Goal: Task Accomplishment & Management: Complete application form

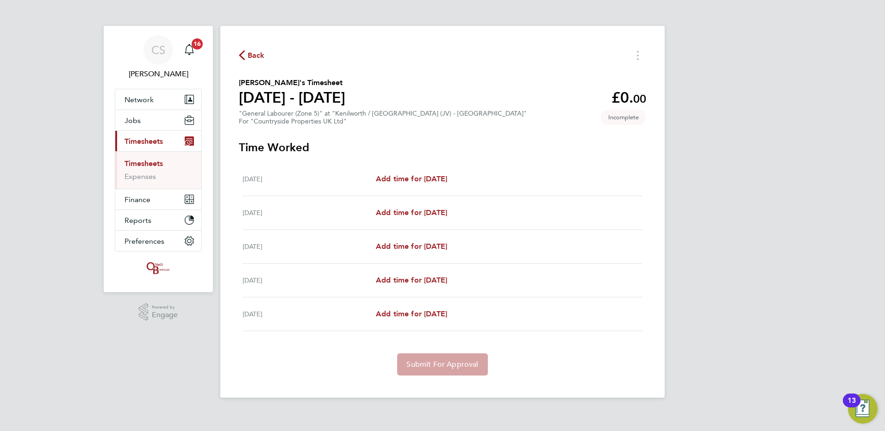
click at [255, 53] on span "Back" at bounding box center [256, 55] width 17 height 11
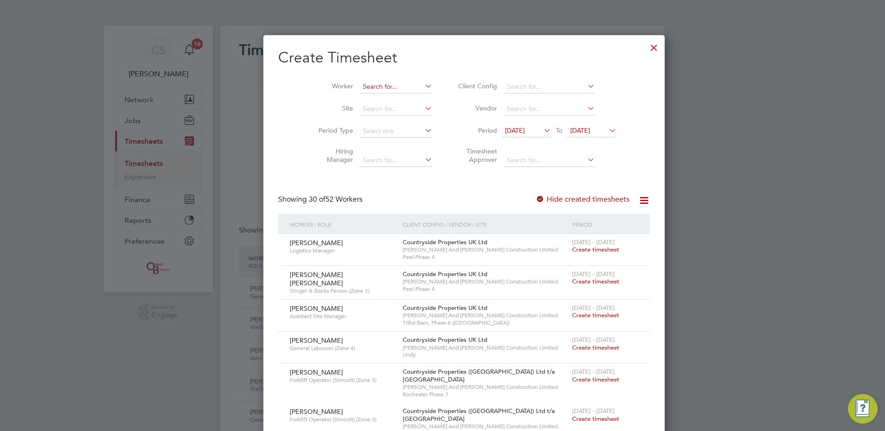
click at [371, 85] on input at bounding box center [396, 87] width 73 height 13
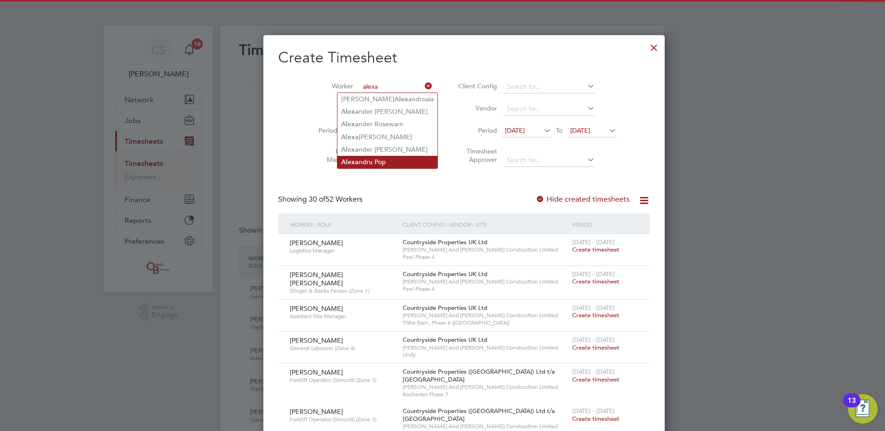
click at [378, 160] on li "Alexa ndru Pop" at bounding box center [387, 162] width 100 height 12
type input "[PERSON_NAME]"
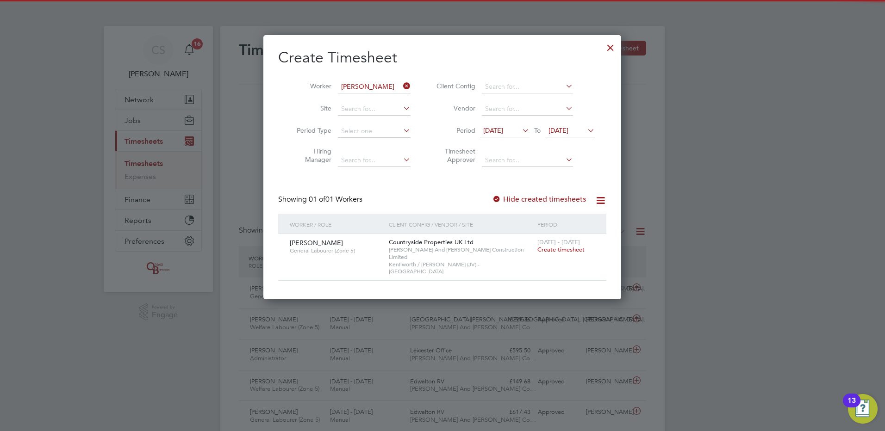
click at [558, 252] on span "Create timesheet" at bounding box center [560, 250] width 47 height 8
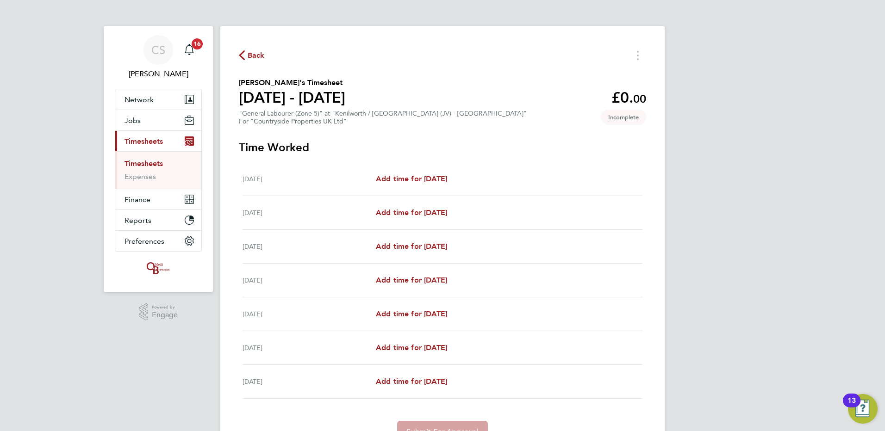
click at [657, 314] on div "Back Alexandru Pop's Timesheet 25 - 31 Aug 2025 £0. 00 "General Labourer (Zone …" at bounding box center [442, 246] width 444 height 440
click at [397, 174] on link "Add time for [DATE]" at bounding box center [411, 179] width 71 height 11
select select "30"
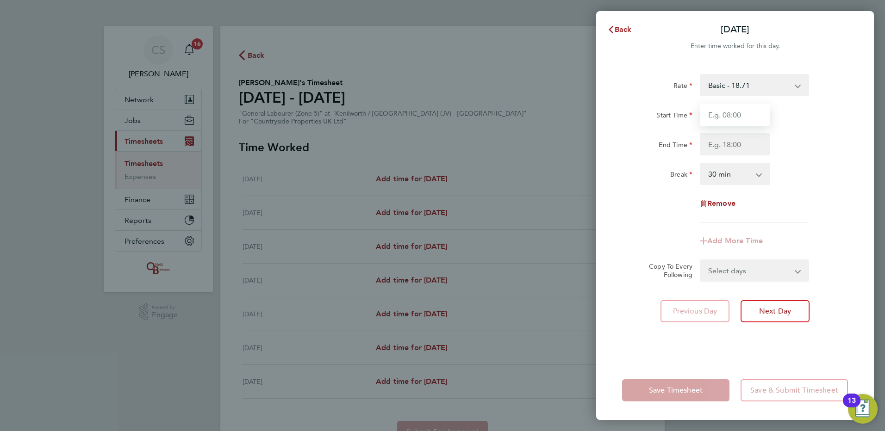
click at [715, 118] on input "Start Time" at bounding box center [735, 115] width 70 height 22
type input "06:45"
click at [730, 154] on input "End Time" at bounding box center [735, 144] width 70 height 22
type input "17:30"
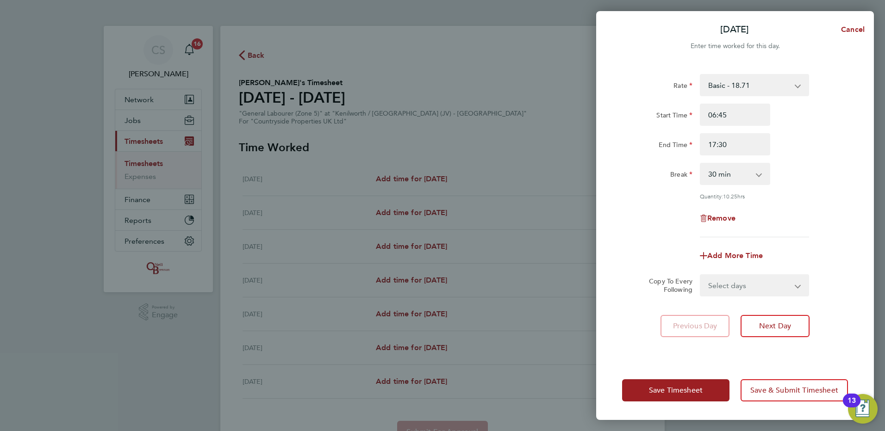
click at [794, 180] on div "Break 0 min 15 min 30 min 45 min 60 min 75 min 90 min" at bounding box center [734, 174] width 233 height 22
click at [752, 293] on select "Select days Day Weekday (Mon-Fri) Weekend (Sat-Sun) Tuesday Wednesday Thursday …" at bounding box center [749, 285] width 97 height 20
select select "WEEKDAY"
click at [701, 275] on select "Select days Day Weekday (Mon-Fri) Weekend (Sat-Sun) Tuesday Wednesday Thursday …" at bounding box center [749, 285] width 97 height 20
select select "2025-08-31"
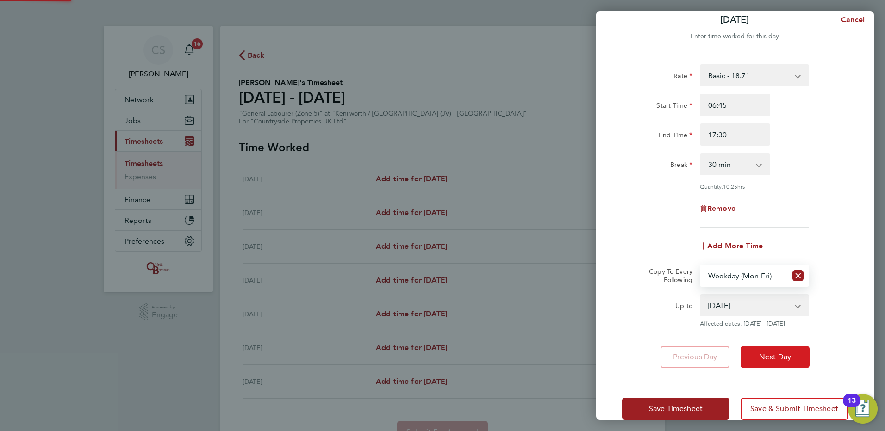
scroll to position [27, 0]
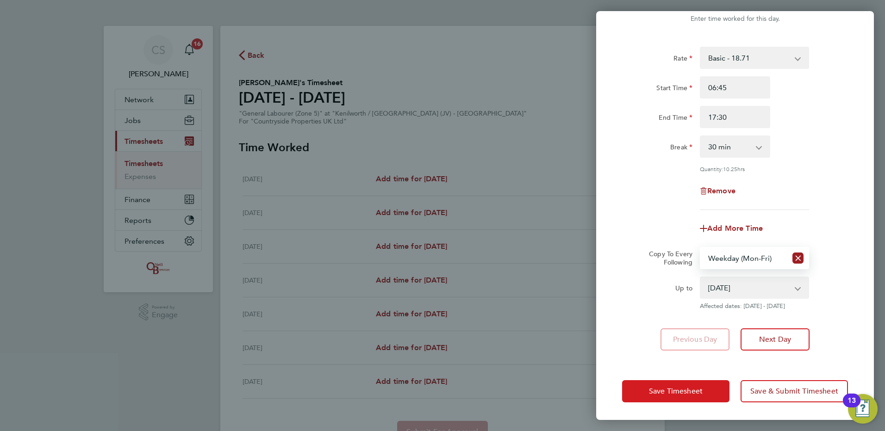
click at [718, 388] on button "Save Timesheet" at bounding box center [675, 391] width 107 height 22
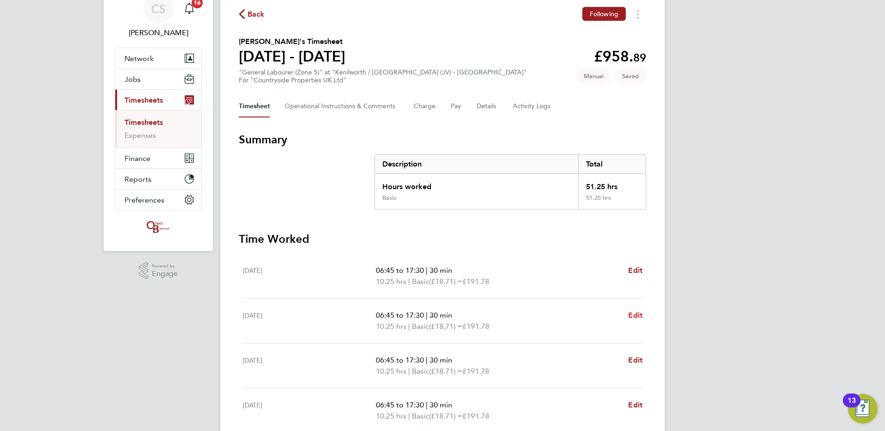
scroll to position [93, 0]
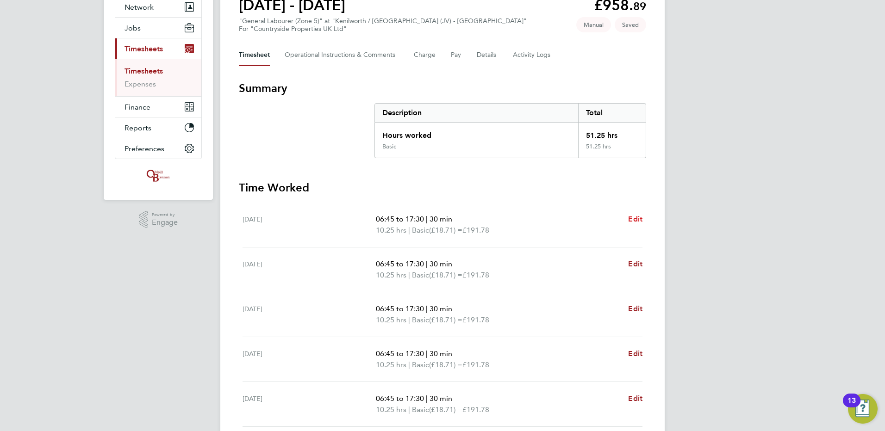
click at [636, 222] on span "Edit" at bounding box center [635, 219] width 14 height 9
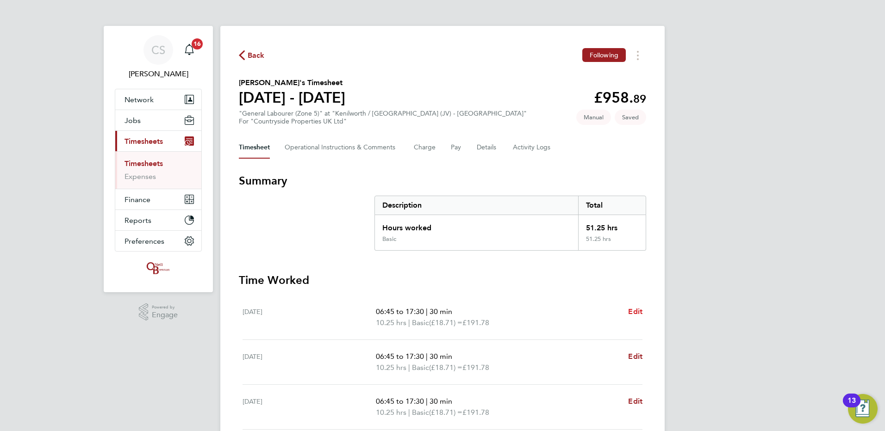
select select "30"
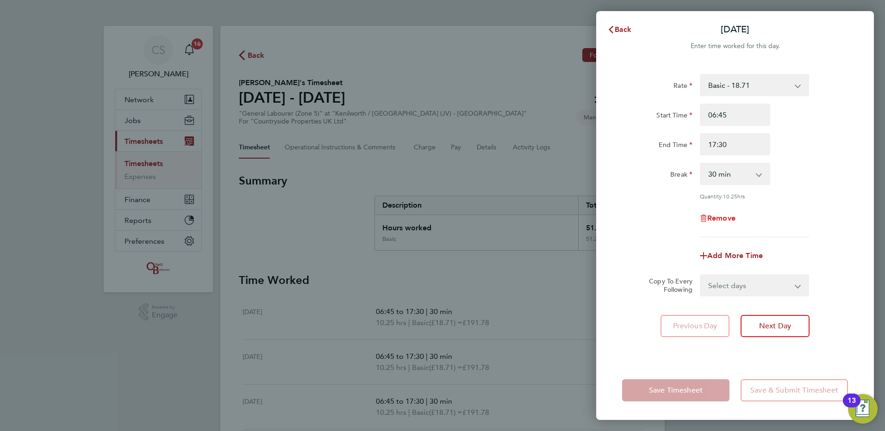
click at [722, 218] on span "Remove" at bounding box center [721, 218] width 28 height 9
select select "null"
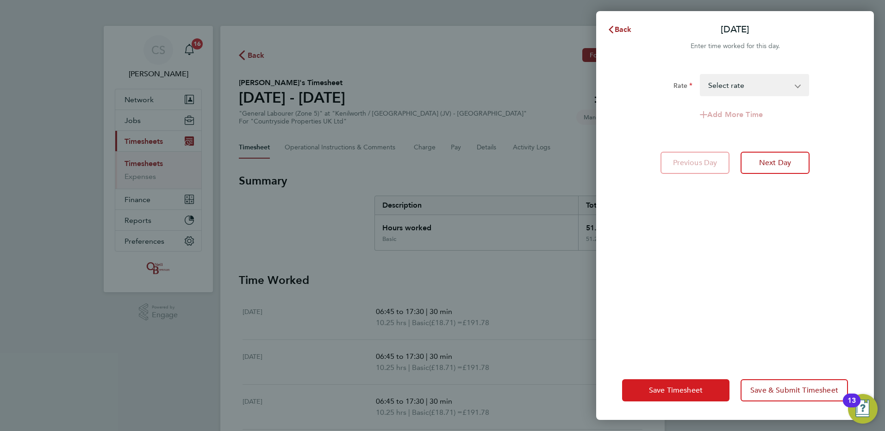
click at [683, 392] on span "Save Timesheet" at bounding box center [676, 390] width 54 height 9
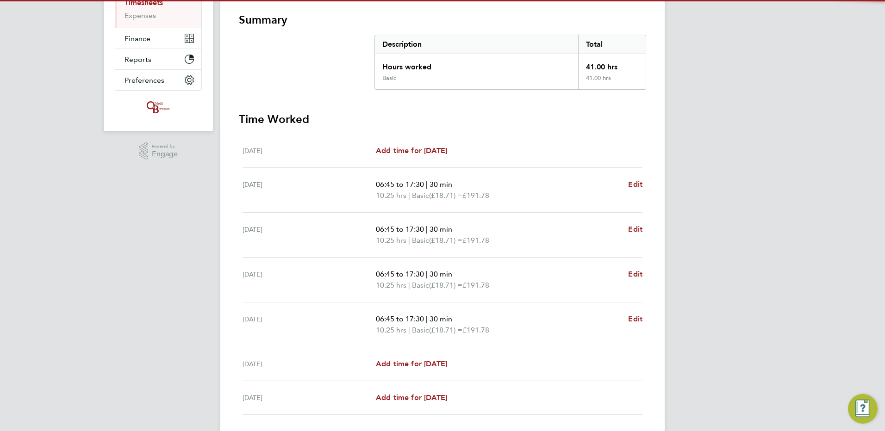
scroll to position [226, 0]
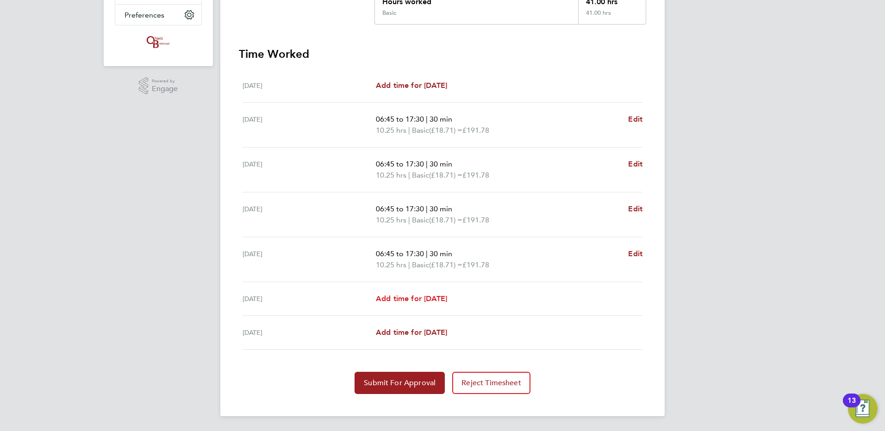
click at [426, 297] on span "Add time for Sat 30 Aug" at bounding box center [411, 298] width 71 height 9
select select "30"
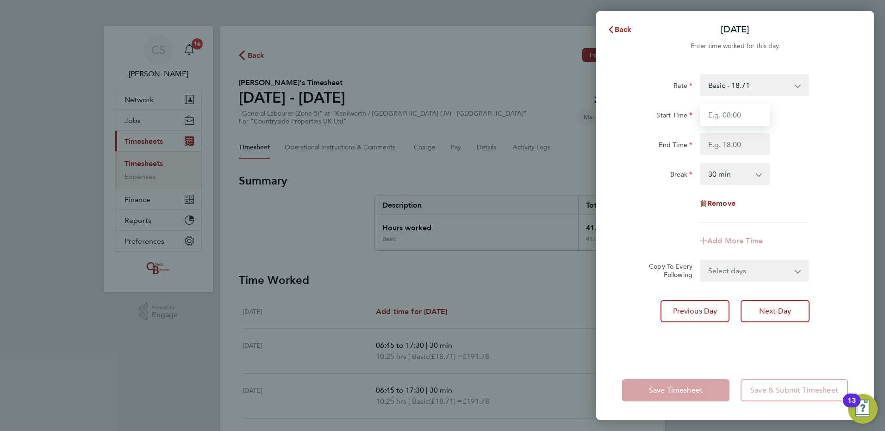
click at [722, 117] on input "Start Time" at bounding box center [735, 115] width 70 height 22
type input "07:45"
drag, startPoint x: 732, startPoint y: 136, endPoint x: 741, endPoint y: 140, distance: 9.3
click at [732, 136] on input "End Time" at bounding box center [735, 144] width 70 height 22
type input "16:30"
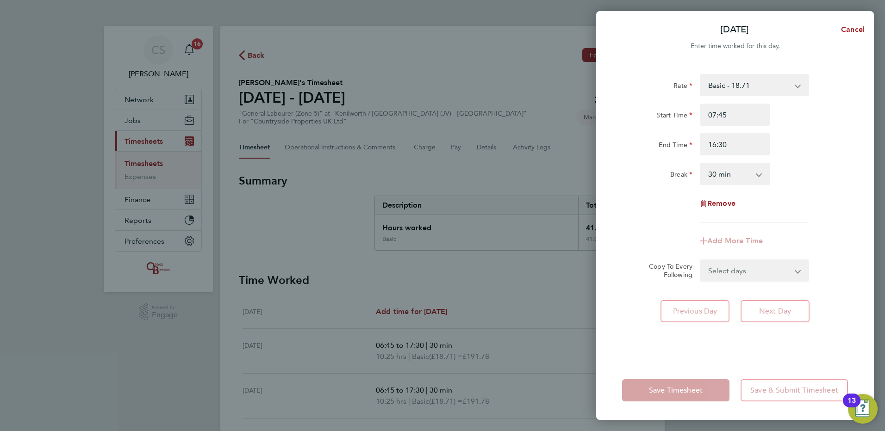
drag, startPoint x: 828, startPoint y: 202, endPoint x: 823, endPoint y: 208, distance: 8.2
click at [828, 202] on div "Rate Basic - 18.71 Start Time 07:45 End Time 16:30 Break 0 min 15 min 30 min 45…" at bounding box center [735, 148] width 226 height 149
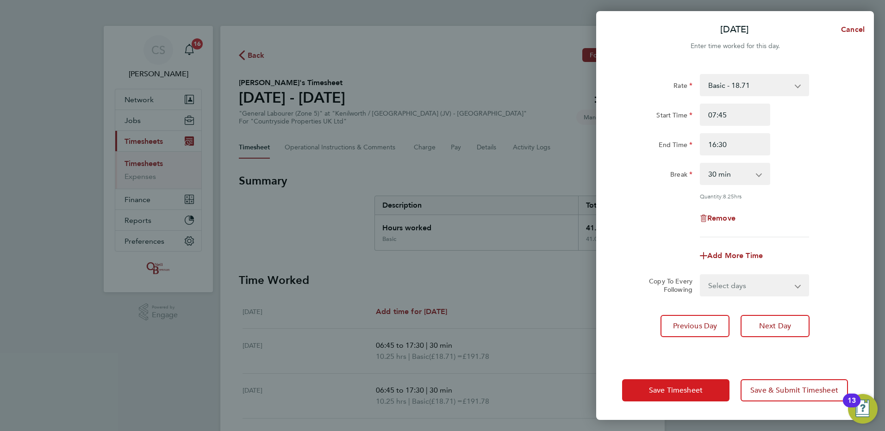
click at [677, 392] on span "Save Timesheet" at bounding box center [676, 390] width 54 height 9
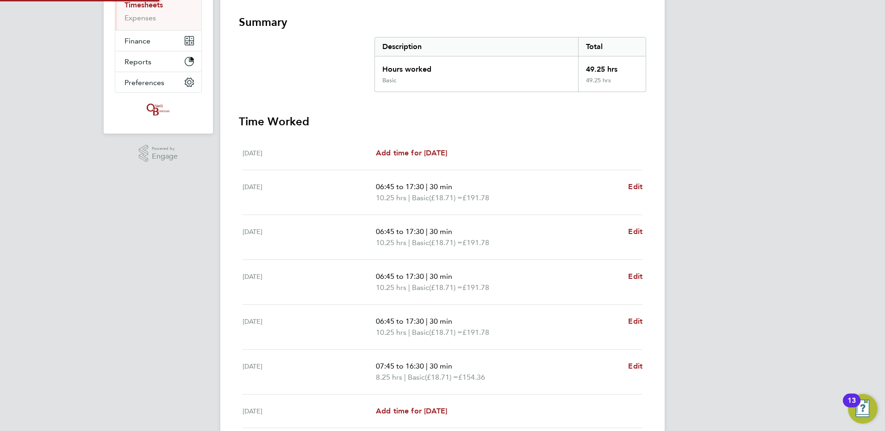
scroll to position [237, 0]
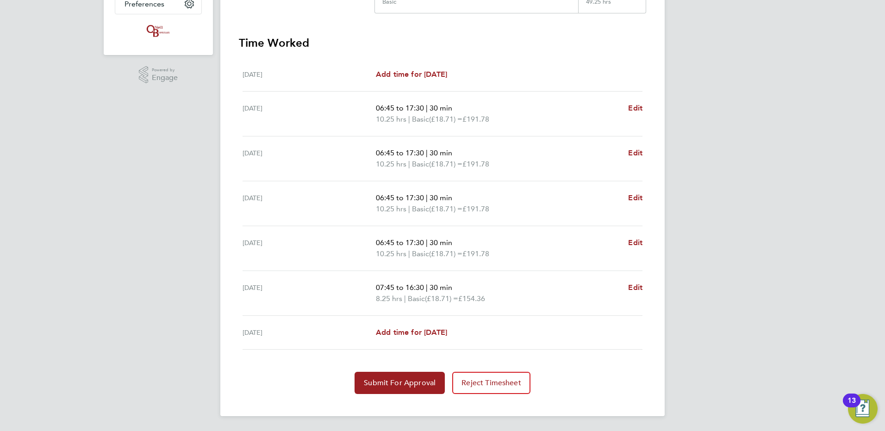
click at [374, 402] on div "Back Following Alexandru Pop's Timesheet 25 - 31 Aug 2025 £921. 47 "General Lab…" at bounding box center [442, 103] width 444 height 628
click at [403, 383] on span "Submit For Approval" at bounding box center [400, 382] width 72 height 9
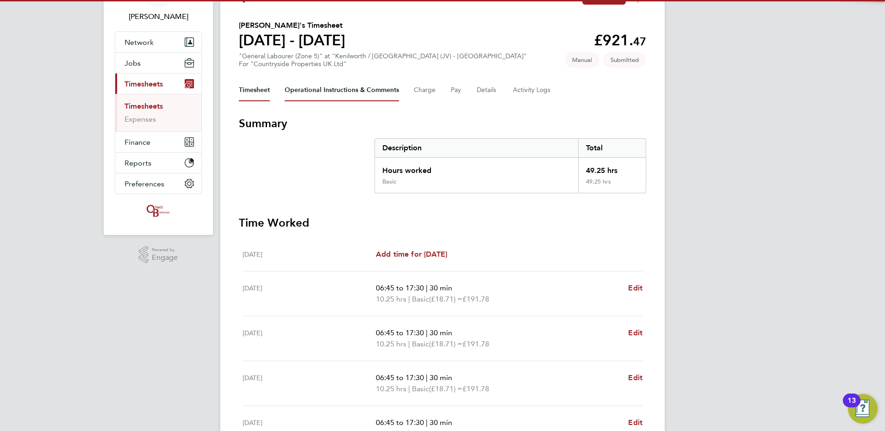
scroll to position [0, 0]
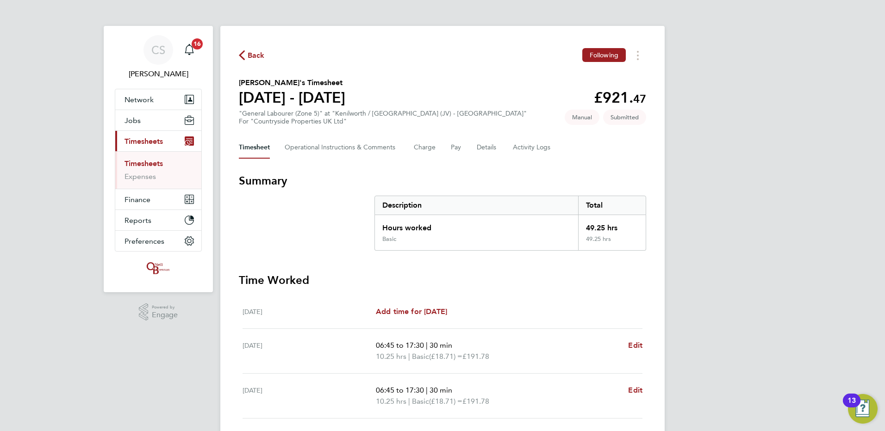
click at [245, 51] on span "Back" at bounding box center [252, 54] width 26 height 9
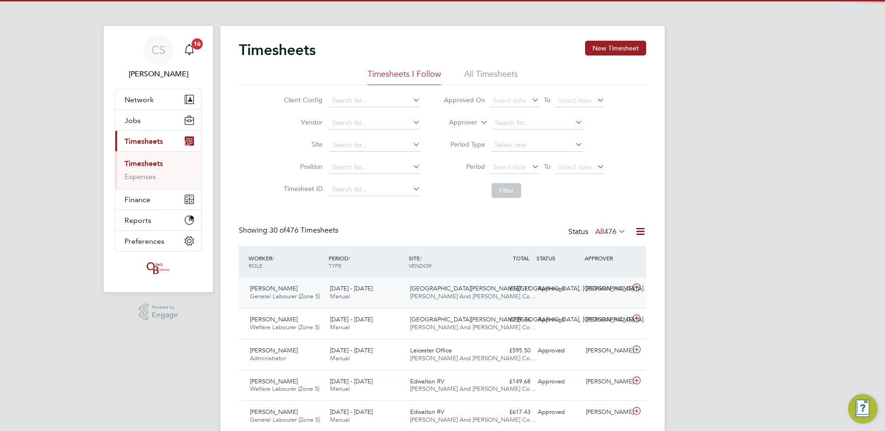
scroll to position [24, 81]
